Goal: Browse casually: Explore the website without a specific task or goal

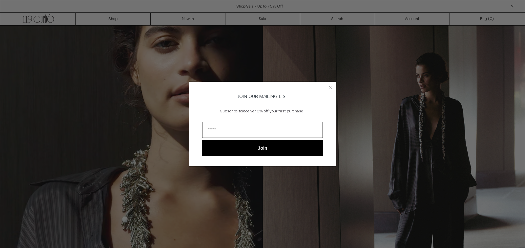
click at [330, 86] on icon "Close dialog" at bounding box center [330, 87] width 3 height 3
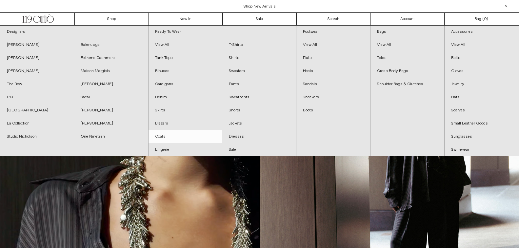
click at [163, 139] on link "Coats" at bounding box center [186, 136] width 74 height 13
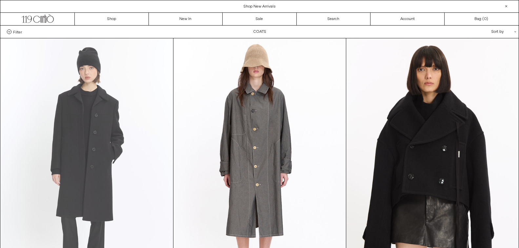
click at [102, 134] on at bounding box center [87, 167] width 173 height 259
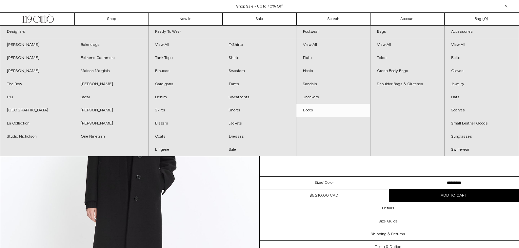
click at [314, 110] on link "Boots" at bounding box center [334, 110] width 74 height 13
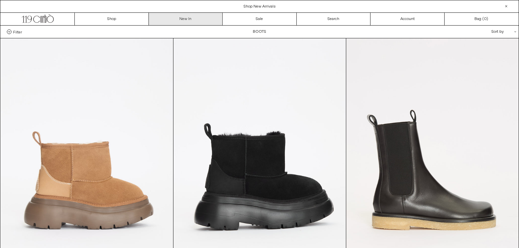
click at [177, 18] on link "New In" at bounding box center [186, 19] width 74 height 12
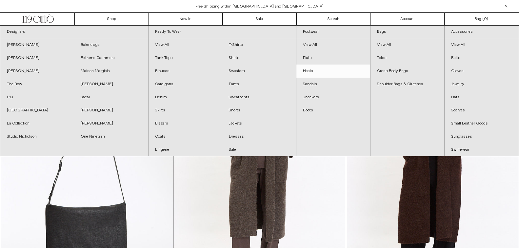
click at [309, 72] on link "Heels" at bounding box center [334, 71] width 74 height 13
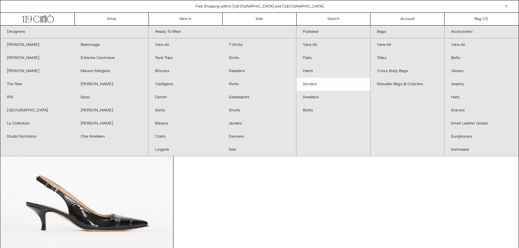
click at [309, 88] on link "Sandals" at bounding box center [334, 84] width 74 height 13
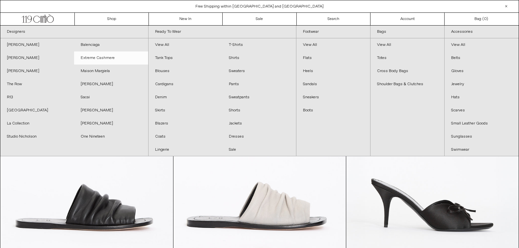
click at [98, 58] on link "Extreme Cashmere" at bounding box center [111, 57] width 74 height 13
